Goal: Check status: Check status

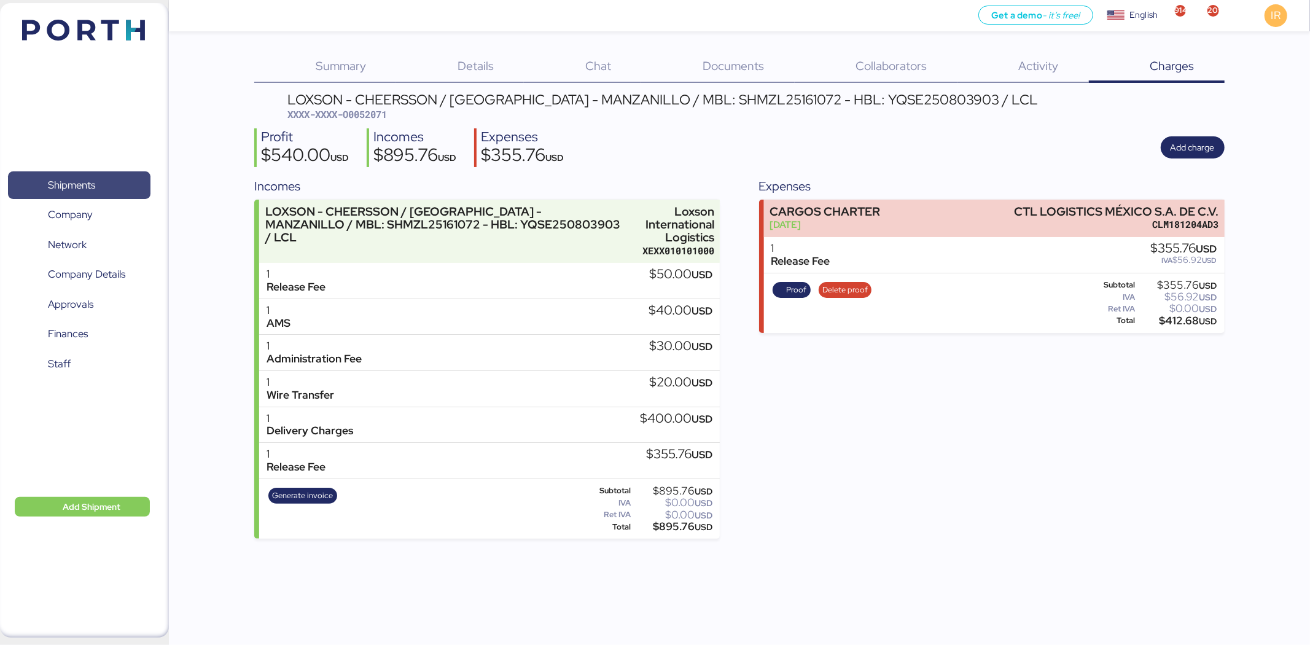
click at [114, 187] on span "Shipments" at bounding box center [79, 185] width 132 height 18
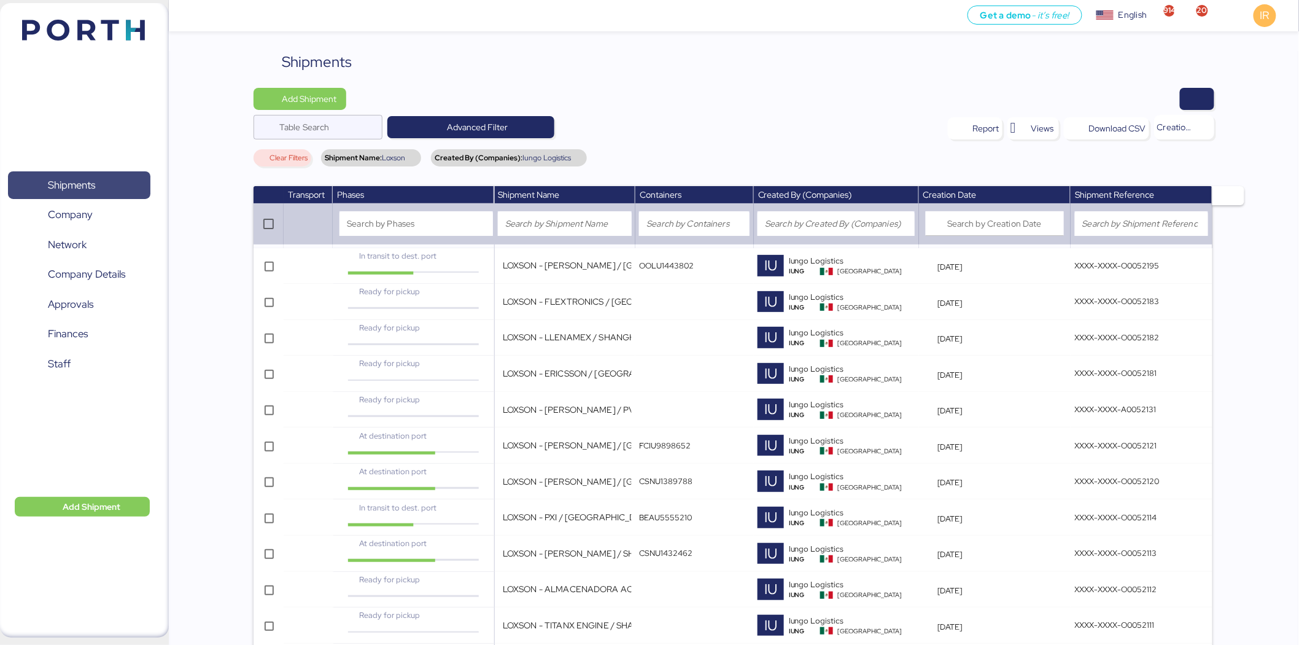
scroll to position [554, 0]
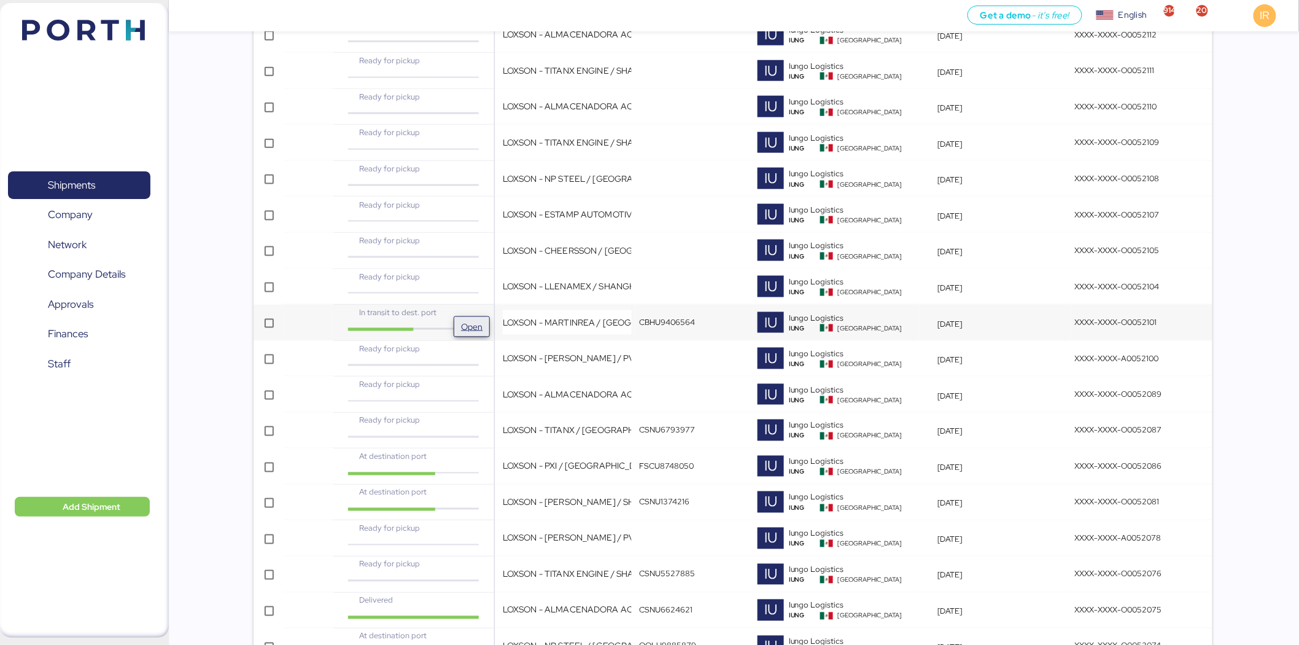
click at [477, 317] on span "Open" at bounding box center [472, 327] width 26 height 20
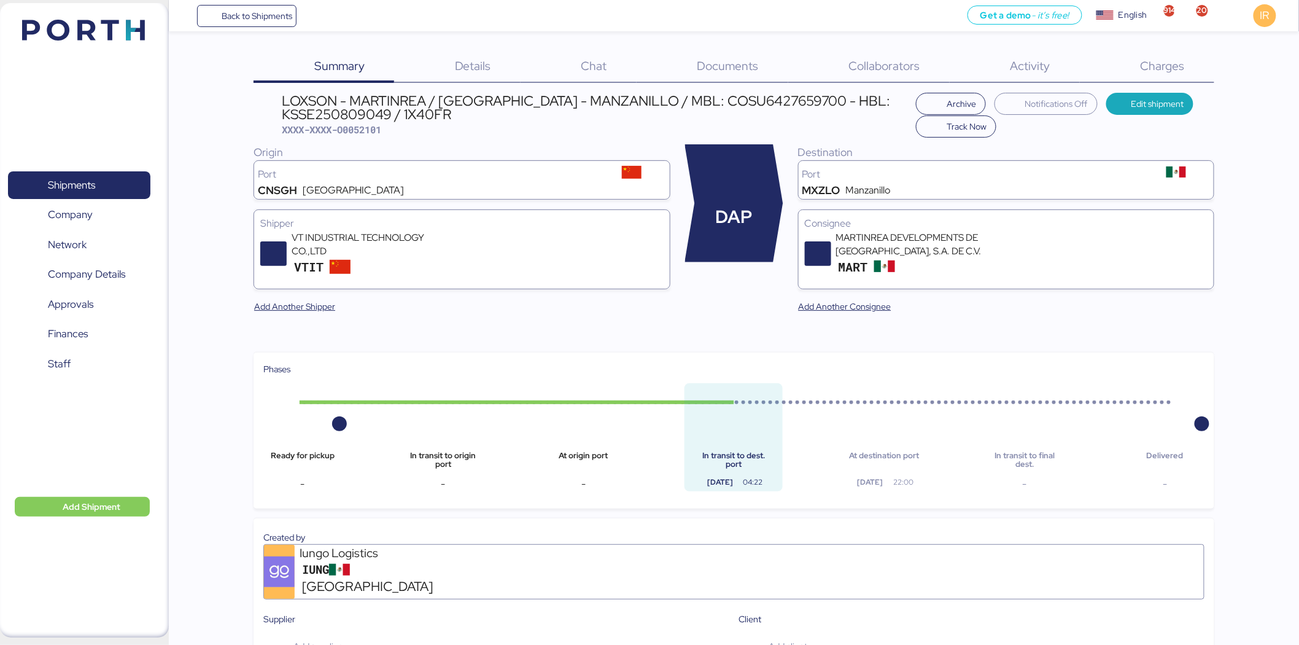
click at [1165, 74] on div "Charges 0" at bounding box center [1147, 67] width 134 height 32
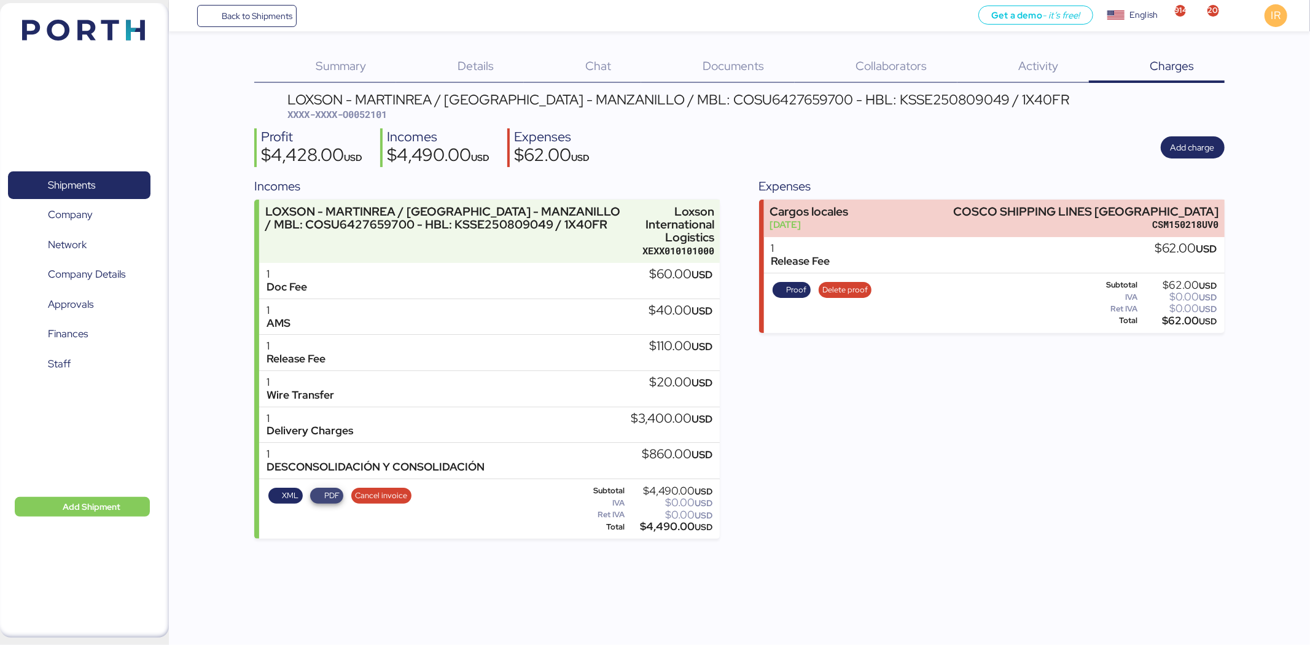
click at [325, 489] on span "PDF" at bounding box center [331, 496] width 15 height 14
click at [74, 176] on span "Shipments" at bounding box center [79, 185] width 132 height 18
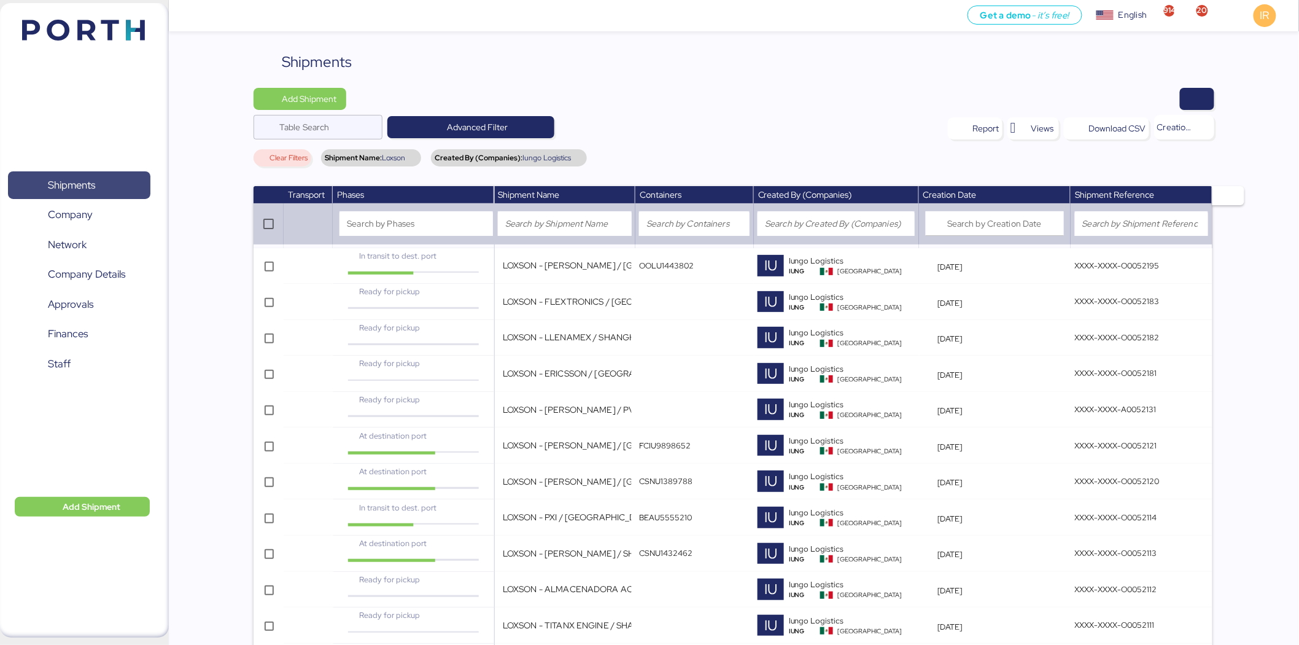
scroll to position [446, 0]
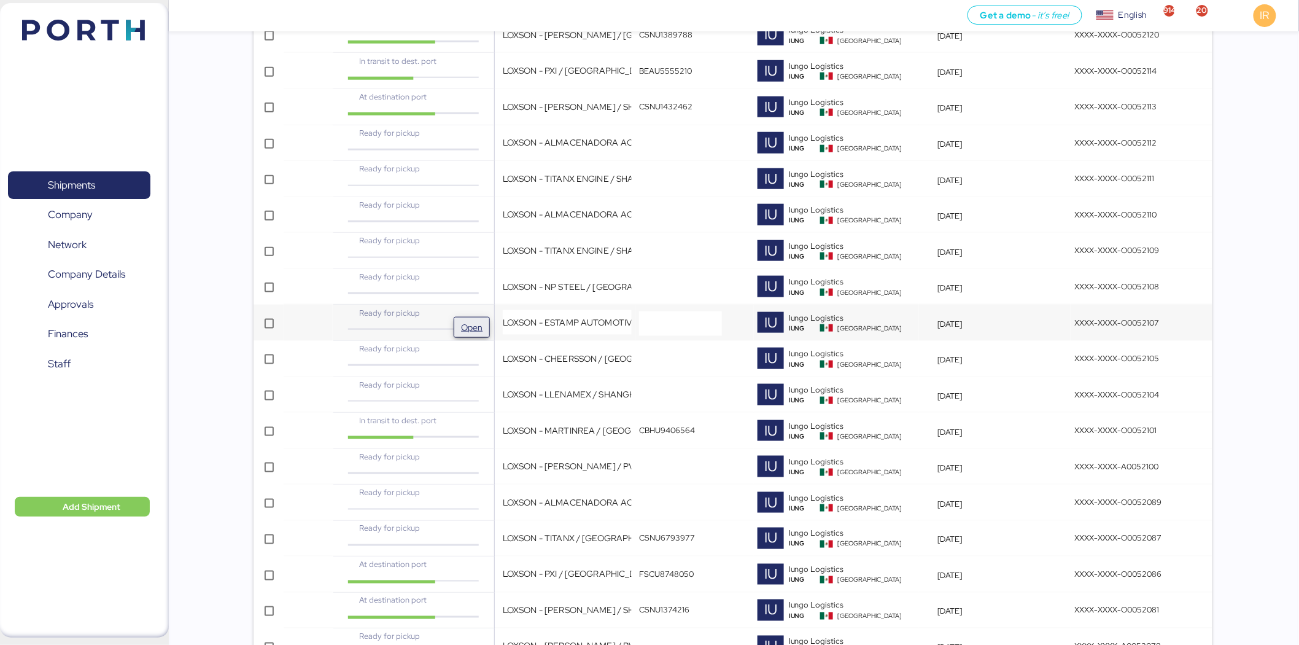
click at [481, 317] on button "Open" at bounding box center [472, 327] width 36 height 21
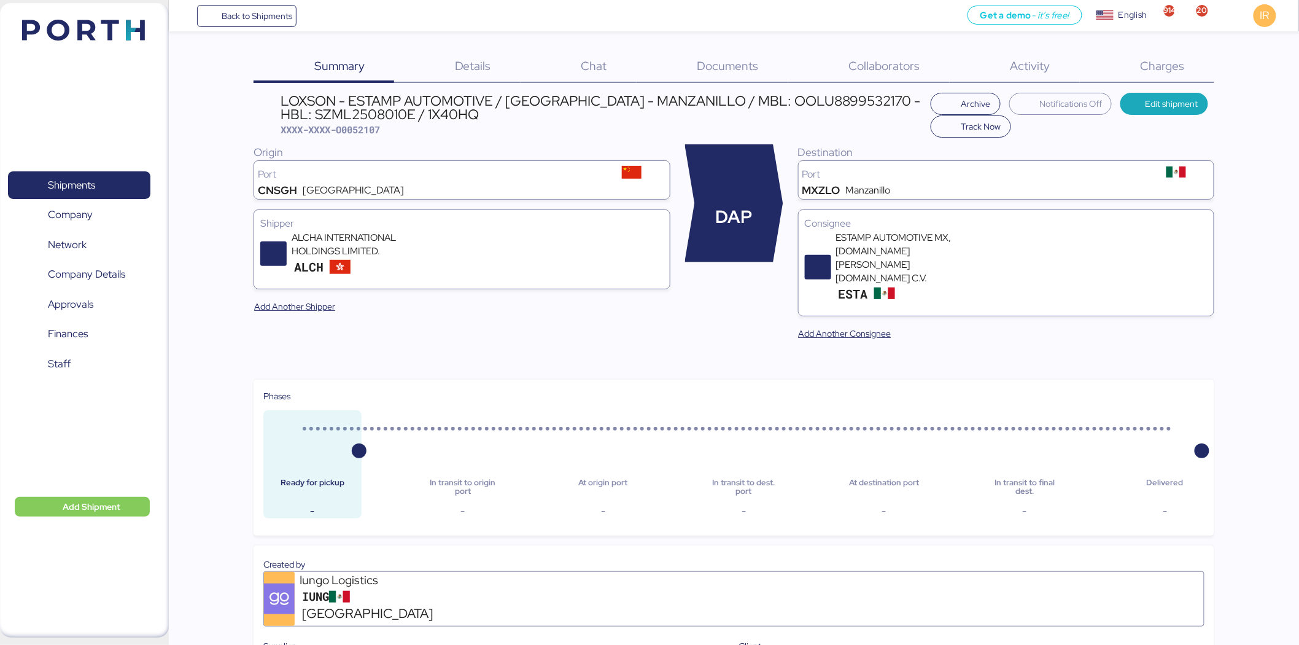
click at [1131, 62] on div "Charges 0" at bounding box center [1147, 67] width 134 height 32
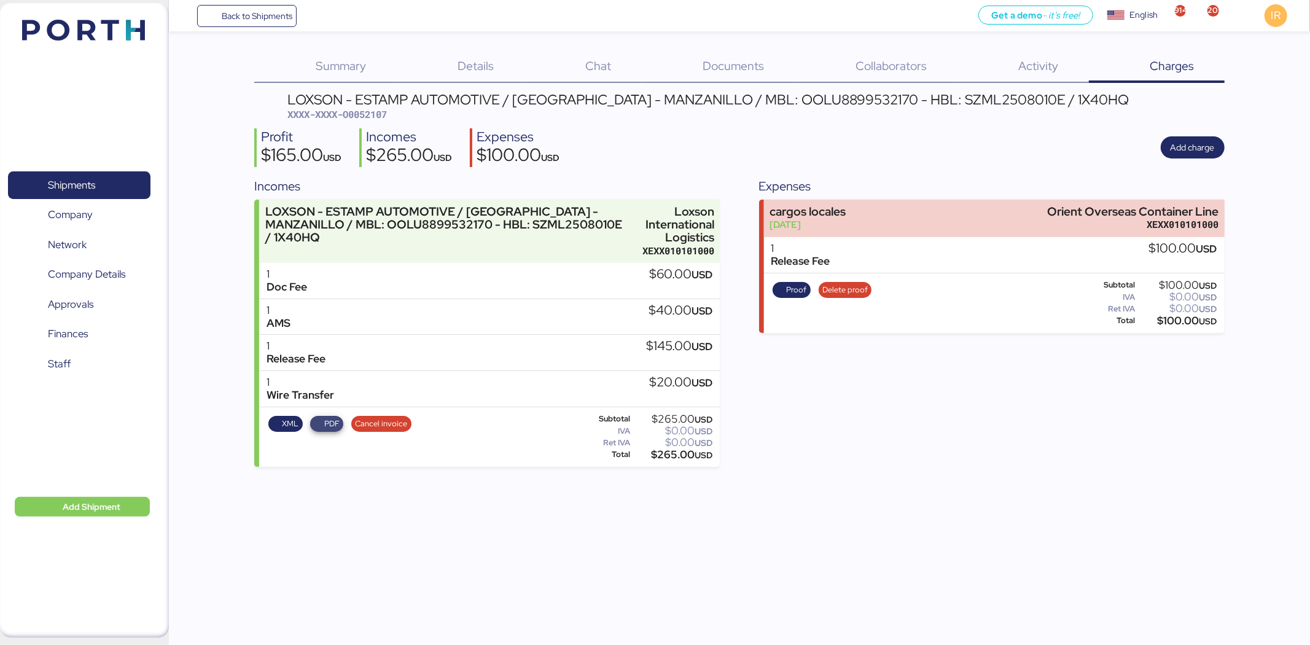
click at [329, 422] on span "PDF" at bounding box center [331, 424] width 15 height 14
click at [111, 176] on span "Shipments" at bounding box center [79, 185] width 132 height 18
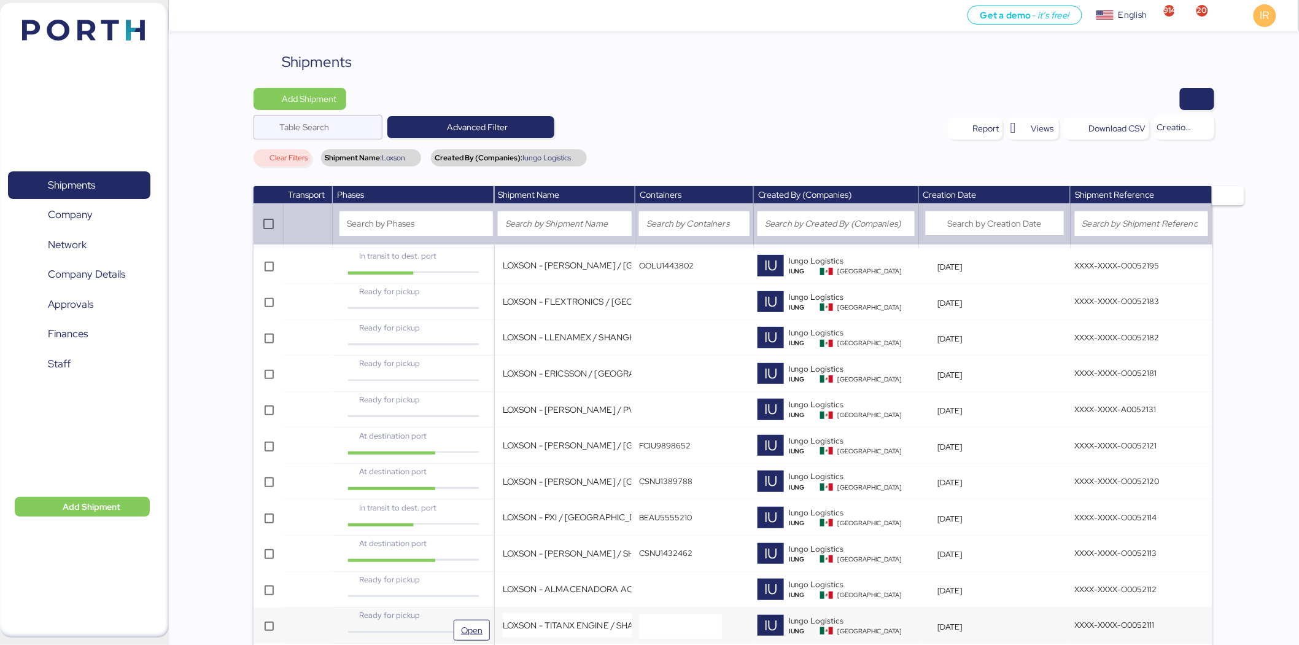
click at [467, 617] on div "Ready for pickup" at bounding box center [413, 615] width 134 height 12
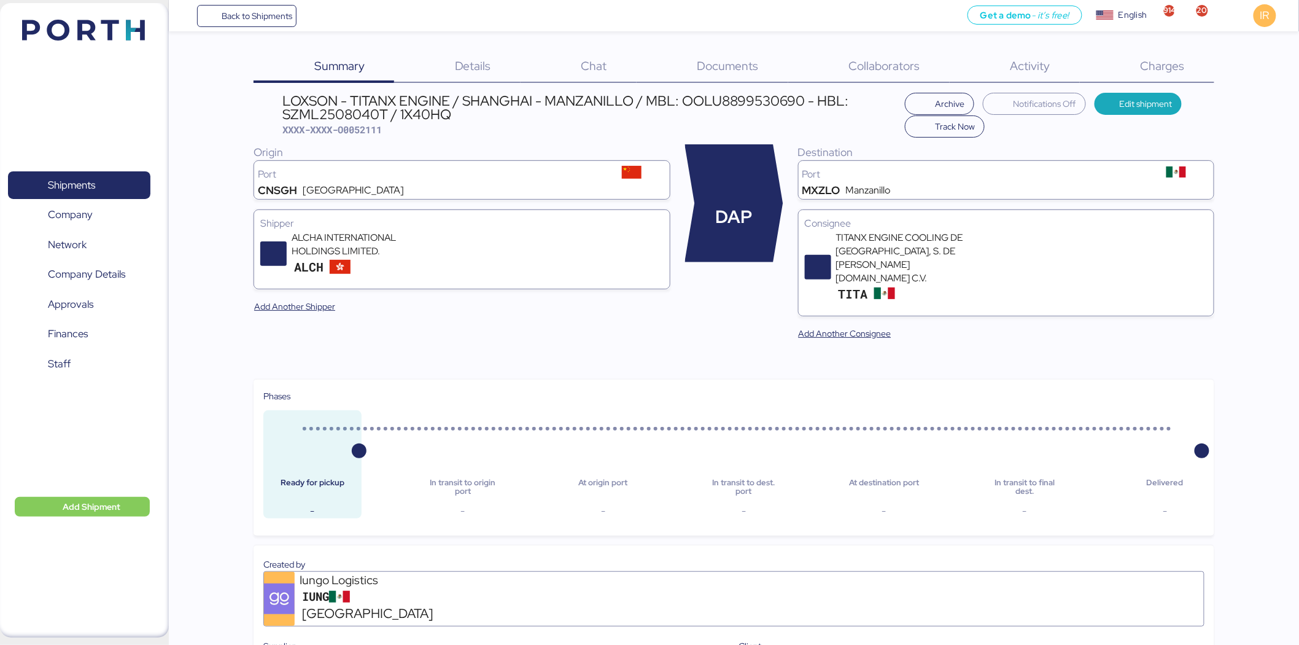
click at [1162, 60] on span "Charges" at bounding box center [1163, 66] width 44 height 16
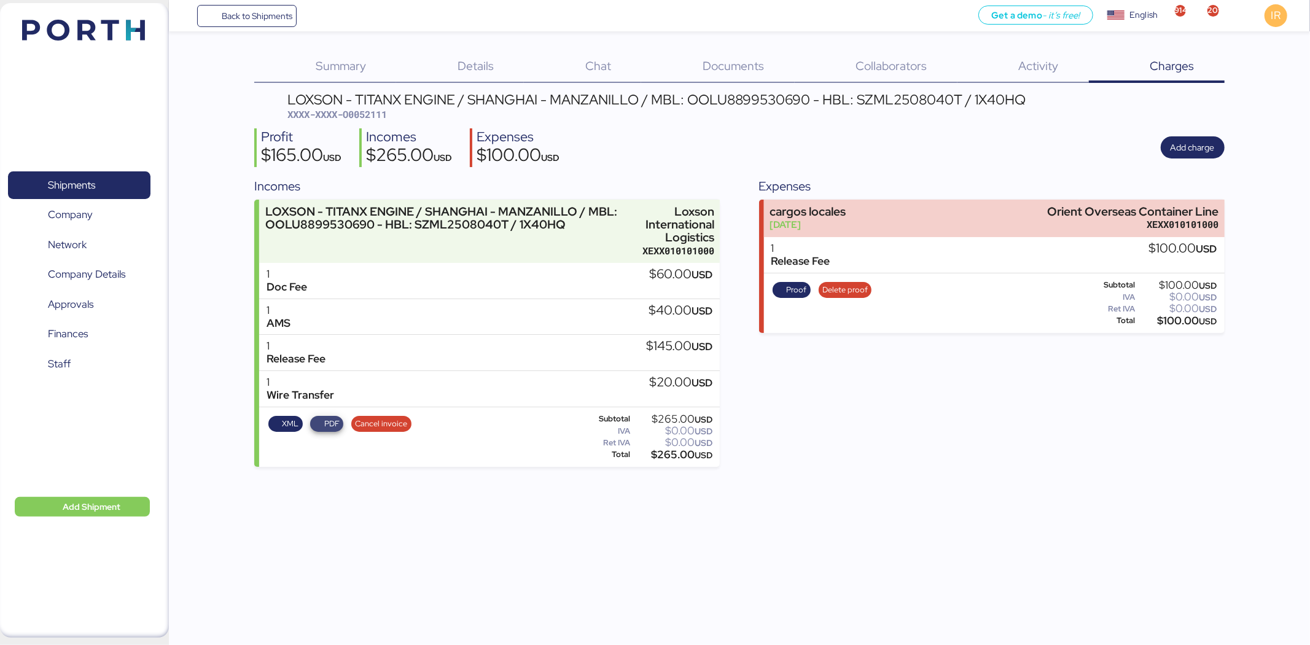
click at [327, 426] on span "PDF" at bounding box center [331, 424] width 15 height 14
click at [81, 177] on span "Shipments" at bounding box center [71, 185] width 47 height 18
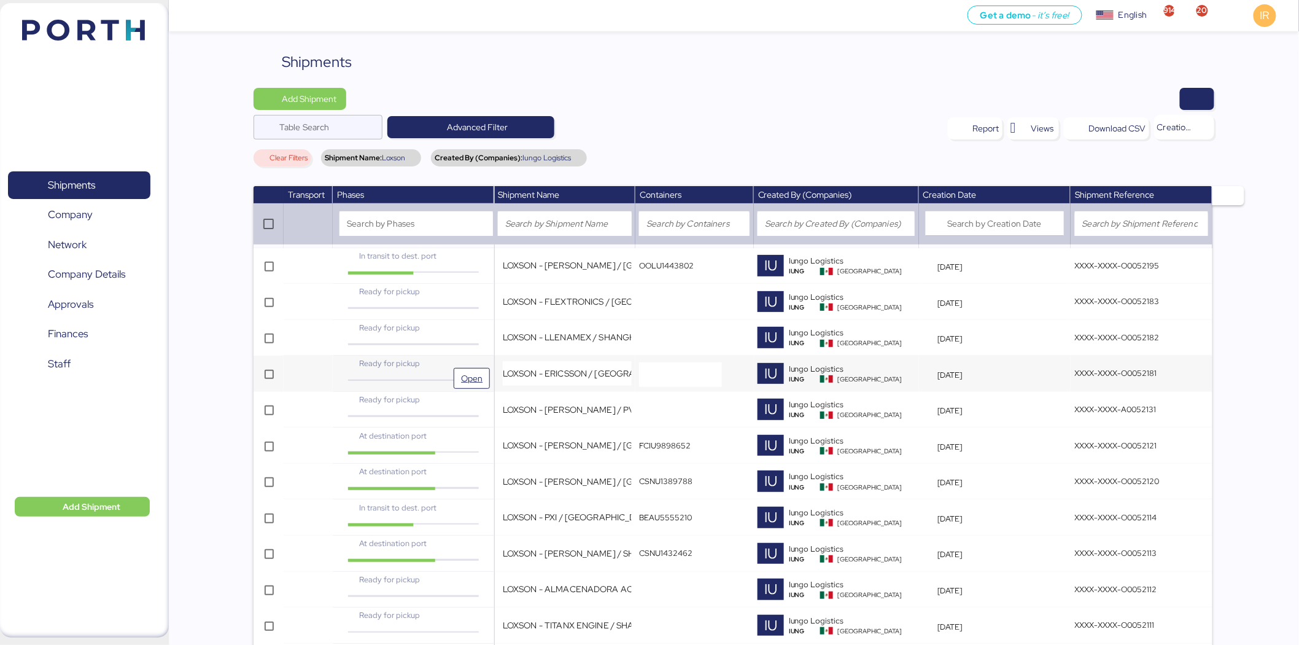
click at [432, 373] on div "Ready for pickup" at bounding box center [414, 367] width 154 height 21
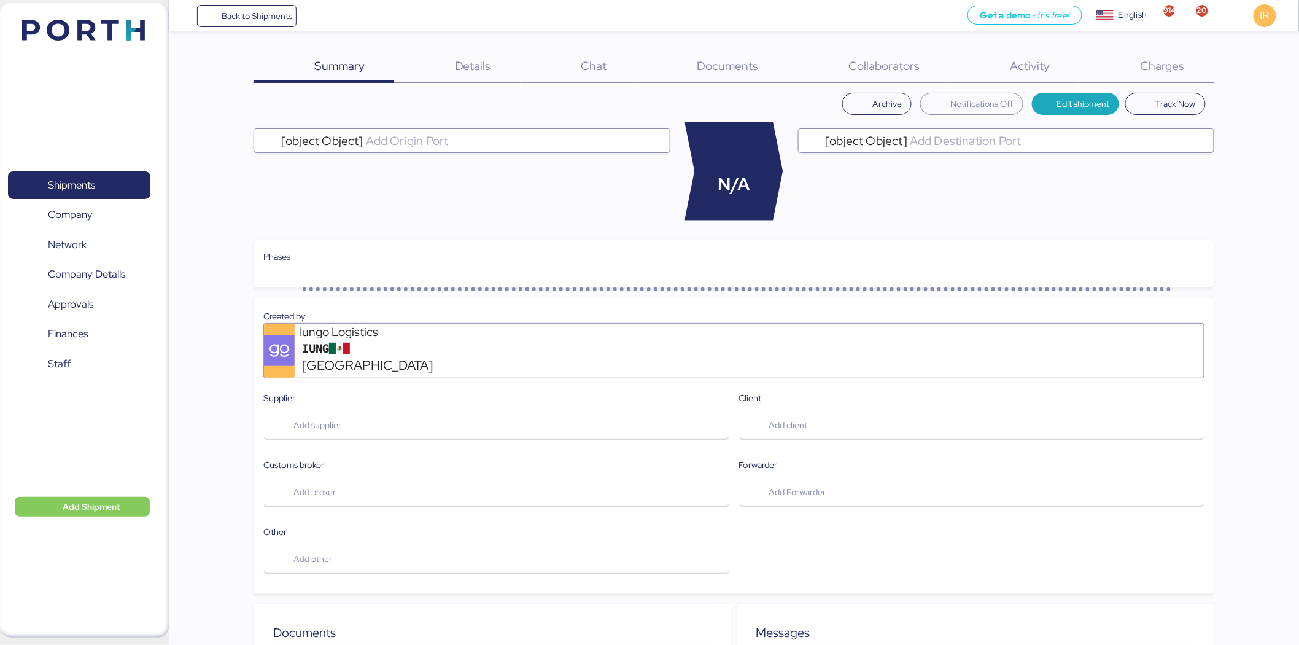
click at [1130, 69] on div "Charges 0" at bounding box center [1147, 67] width 134 height 32
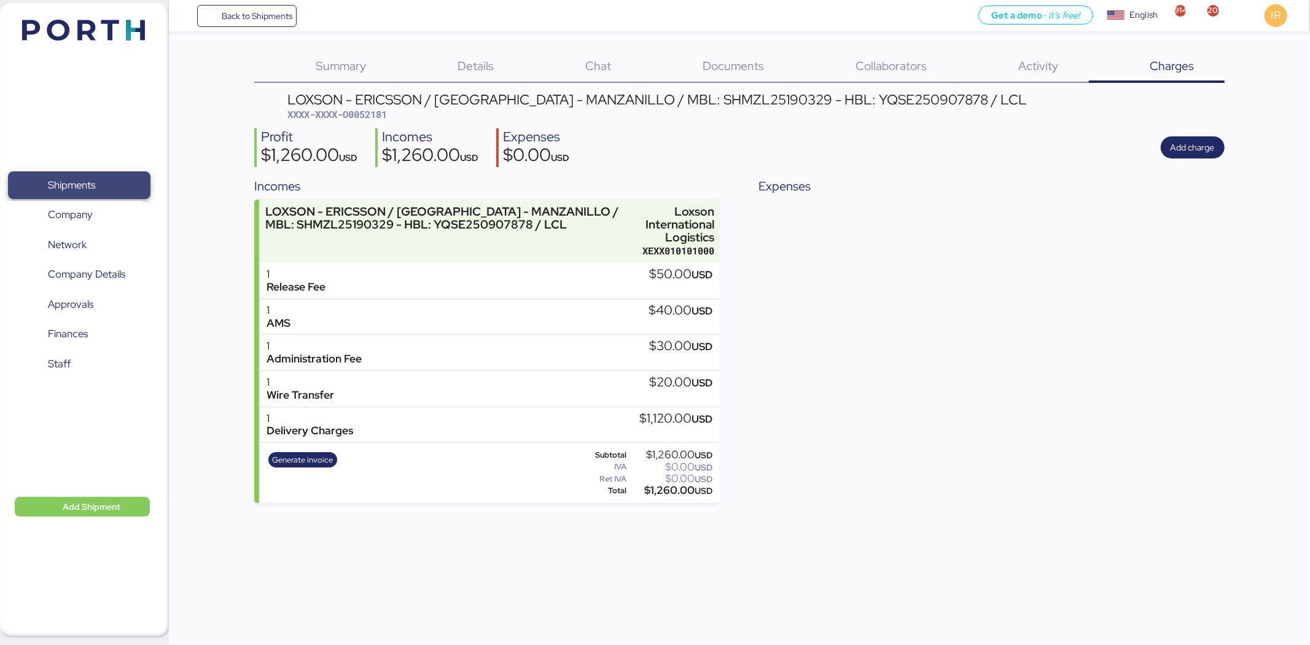
click at [117, 182] on span "Shipments" at bounding box center [79, 185] width 132 height 18
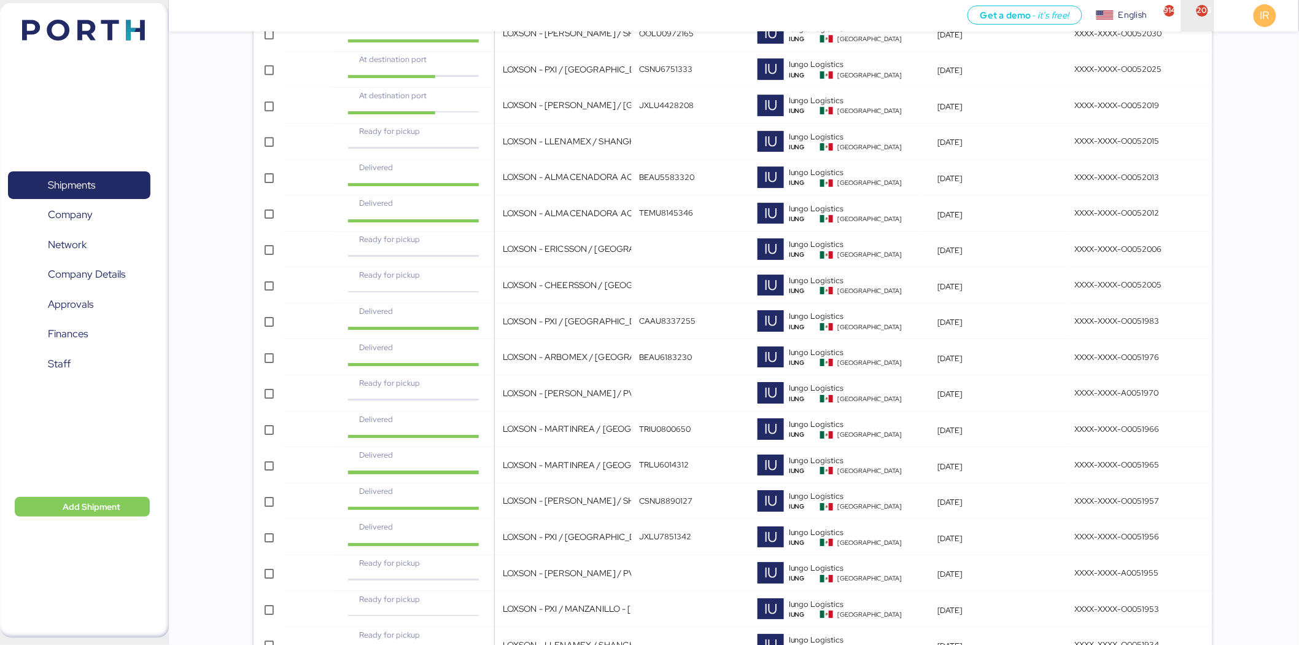
scroll to position [2176, 0]
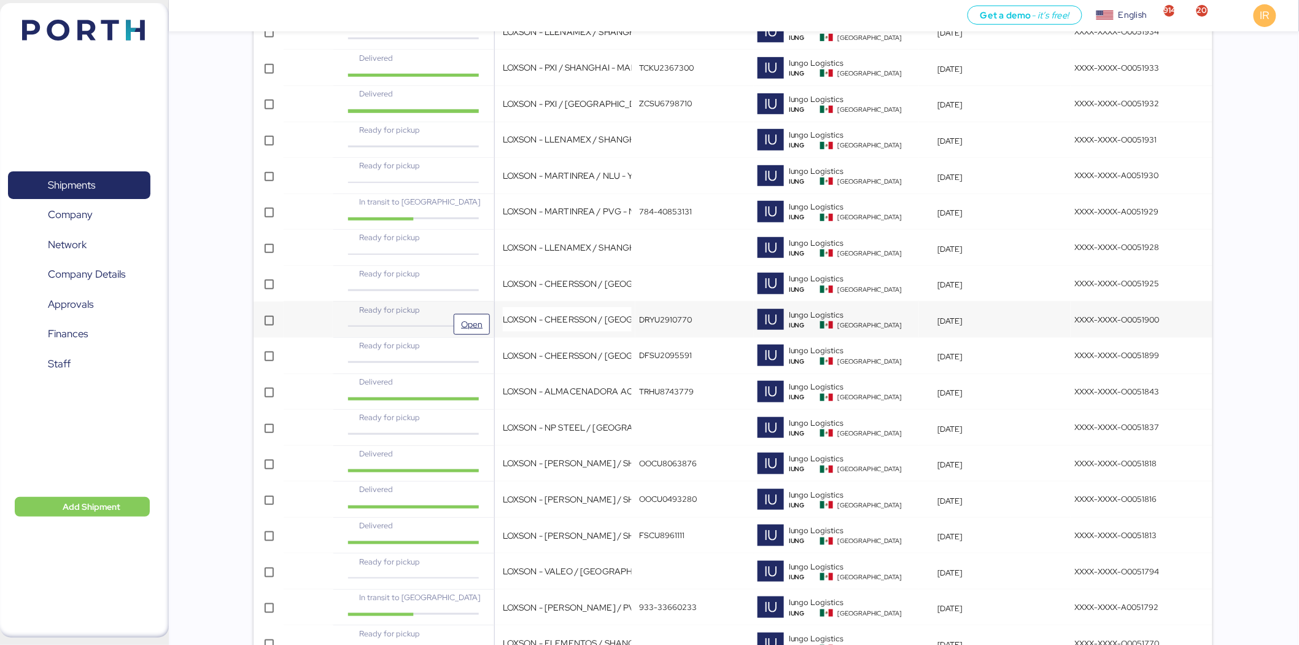
click at [481, 314] on div "Ready for pickup" at bounding box center [414, 314] width 154 height 21
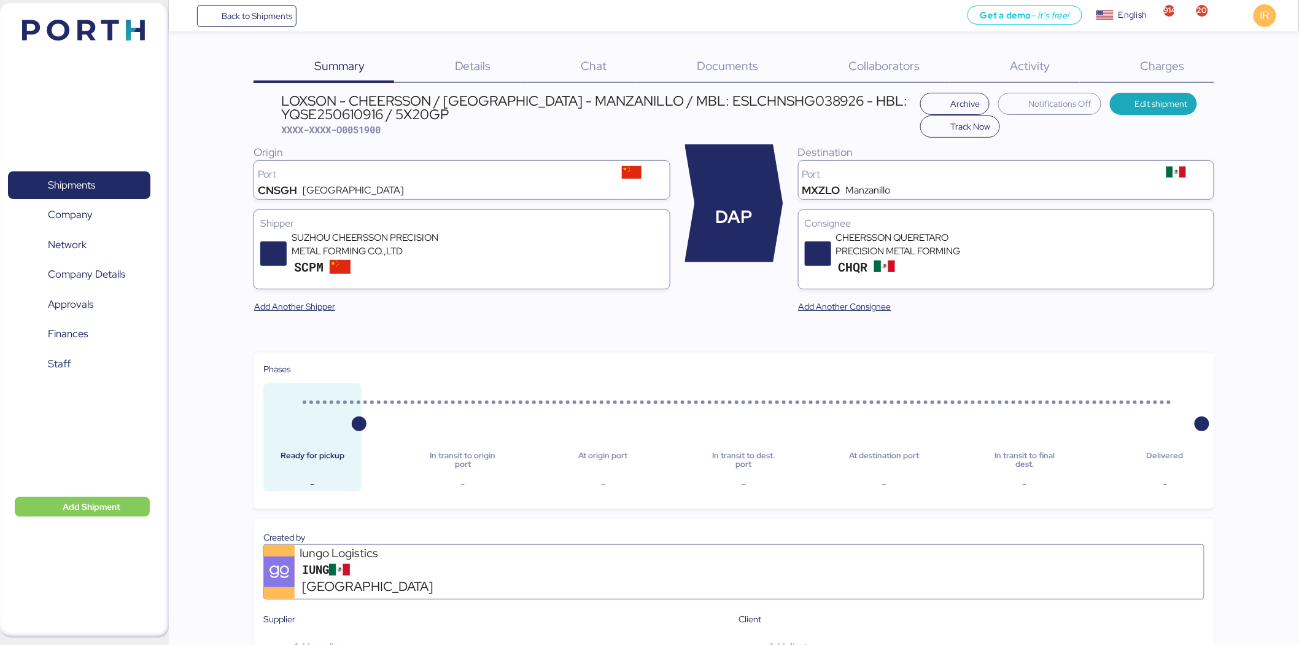
click at [1141, 60] on span "Charges" at bounding box center [1163, 66] width 44 height 16
